Goal: Find specific page/section: Find specific page/section

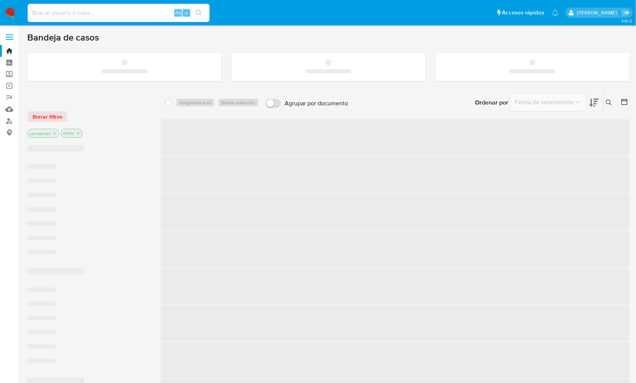
click at [65, 11] on input at bounding box center [119, 13] width 182 height 10
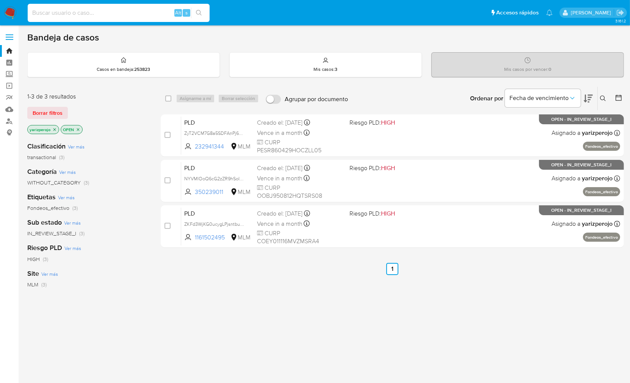
paste input "BAMA16776"
type input "BAMA16776"
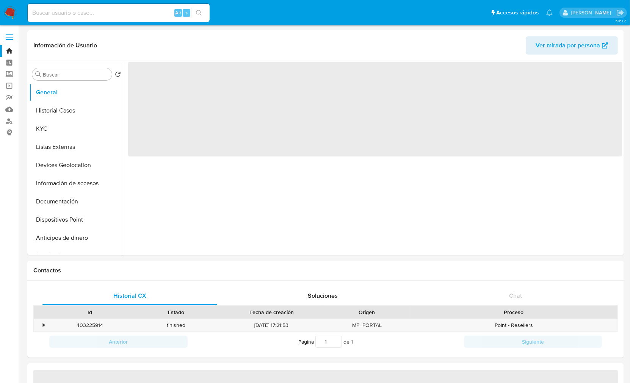
select select "10"
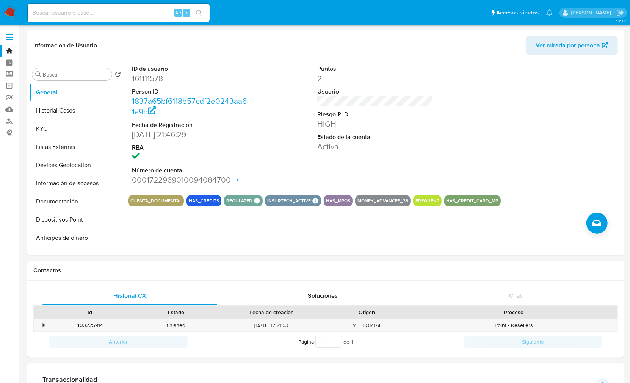
click at [138, 10] on input at bounding box center [119, 13] width 182 height 10
paste input "161111578"
type input "161111578"
